Goal: Transaction & Acquisition: Purchase product/service

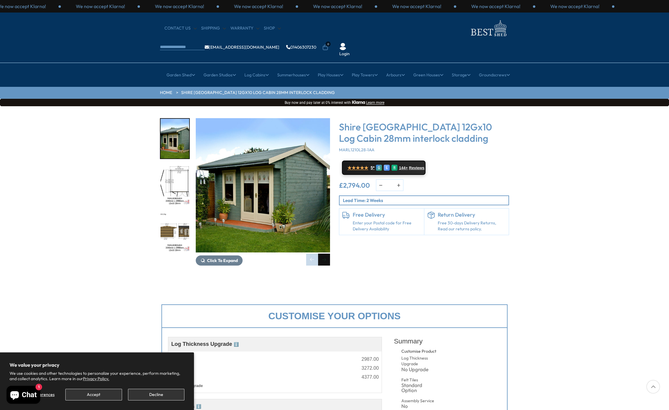
click at [327, 253] on div "Next slide" at bounding box center [324, 259] width 12 height 12
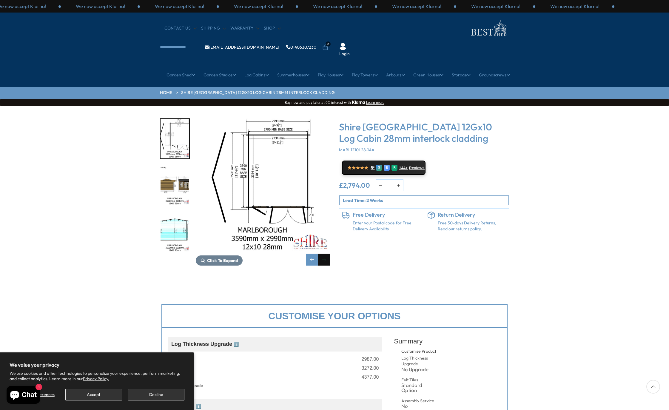
click at [326, 253] on div "Next slide" at bounding box center [324, 259] width 12 height 12
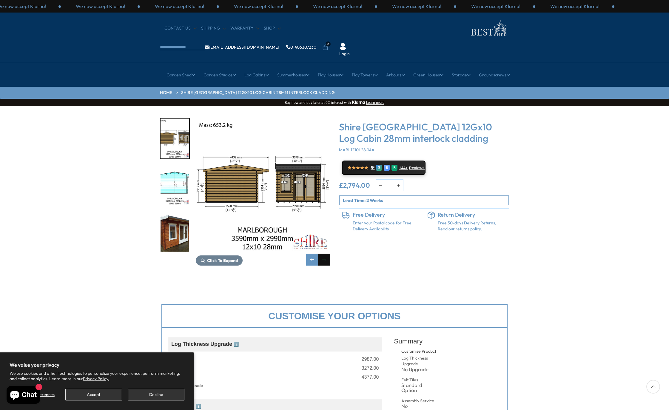
click at [326, 253] on div "Next slide" at bounding box center [324, 259] width 12 height 12
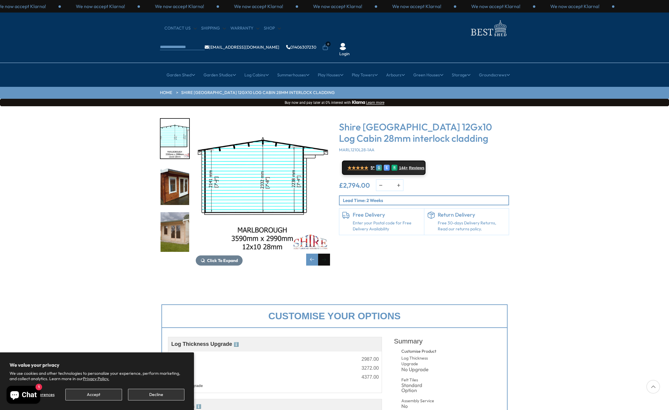
click at [326, 253] on div "Next slide" at bounding box center [324, 259] width 12 height 12
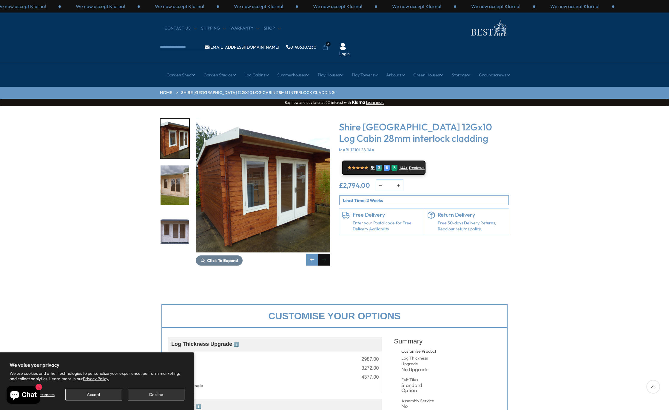
click at [326, 253] on div "Next slide" at bounding box center [324, 259] width 12 height 12
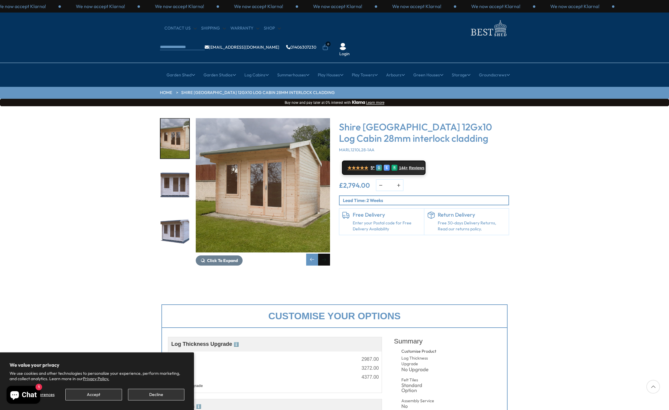
click at [326, 253] on div "Next slide" at bounding box center [324, 259] width 12 height 12
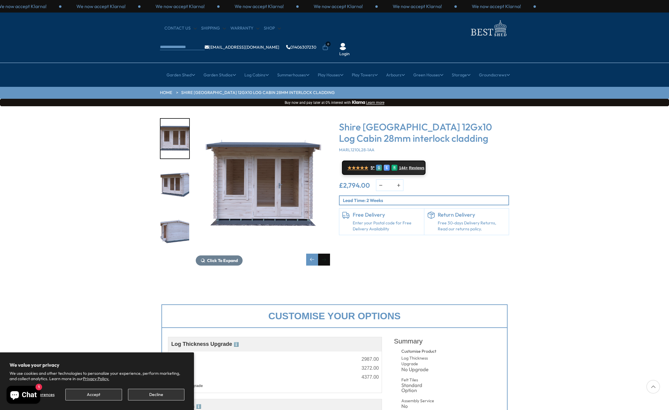
click at [326, 253] on div "Next slide" at bounding box center [324, 259] width 12 height 12
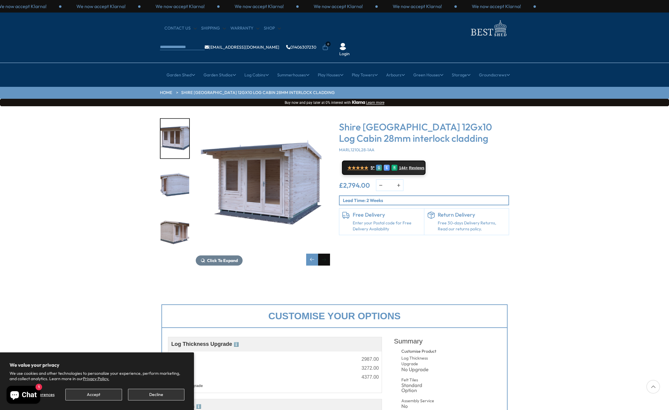
click at [326, 253] on div "Next slide" at bounding box center [324, 259] width 12 height 12
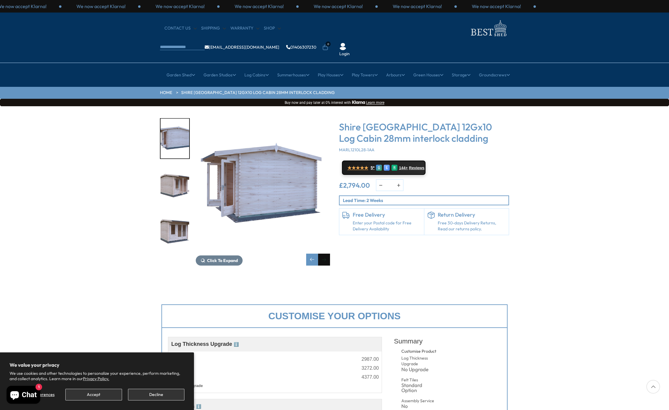
click at [326, 253] on div "Next slide" at bounding box center [324, 259] width 12 height 12
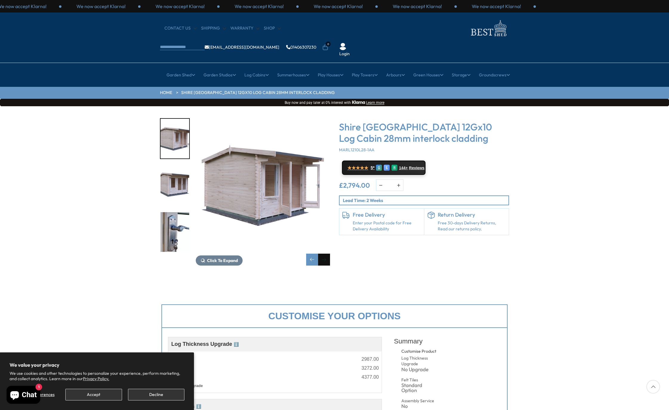
click at [326, 253] on div "Next slide" at bounding box center [324, 259] width 12 height 12
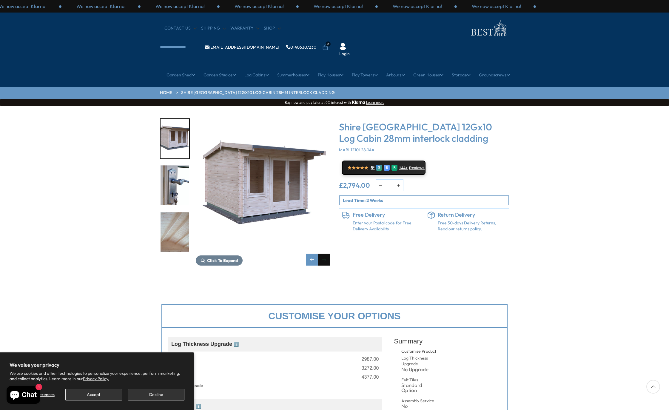
click at [326, 253] on div "Next slide" at bounding box center [324, 259] width 12 height 12
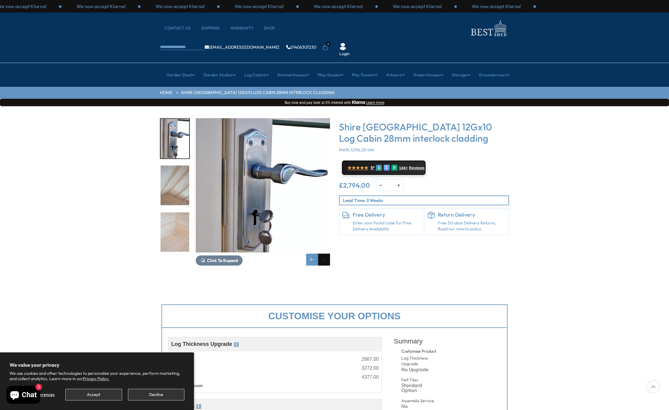
click at [326, 253] on div "Next slide" at bounding box center [324, 259] width 12 height 12
